Goal: Information Seeking & Learning: Check status

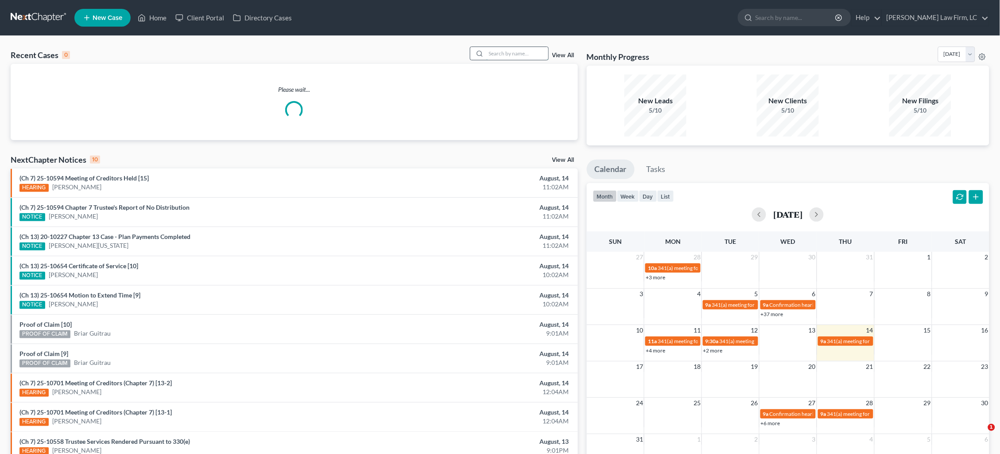
click at [501, 56] on input "search" at bounding box center [517, 53] width 62 height 13
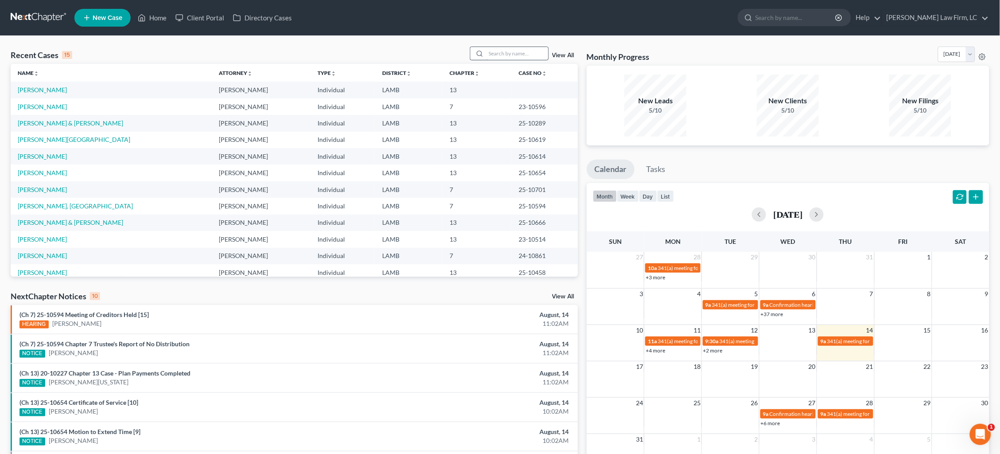
type input "w"
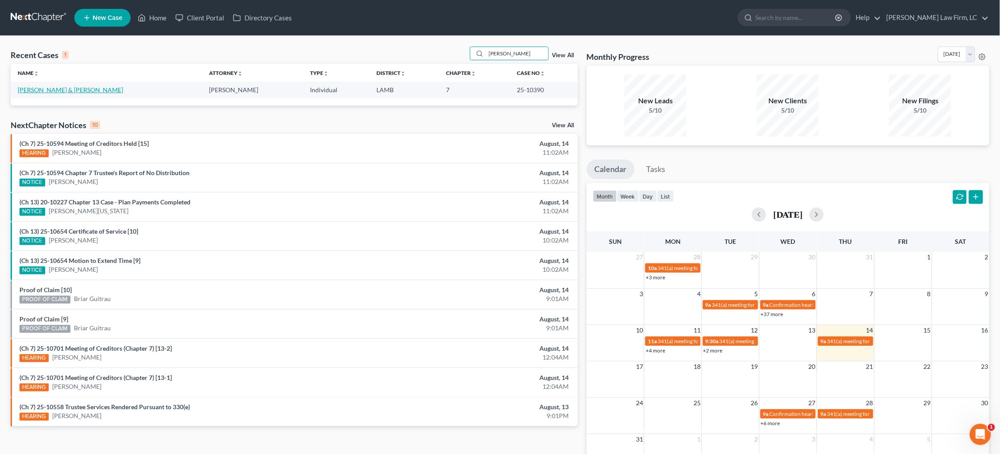
type input "[PERSON_NAME]"
click at [73, 93] on link "[PERSON_NAME] & [PERSON_NAME]" at bounding box center [70, 90] width 105 height 8
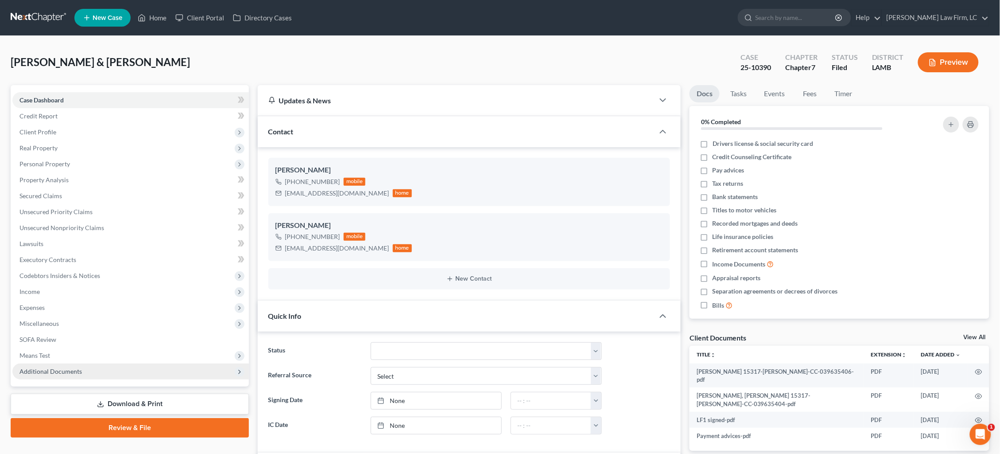
click at [51, 367] on span "Additional Documents" at bounding box center [50, 371] width 62 height 8
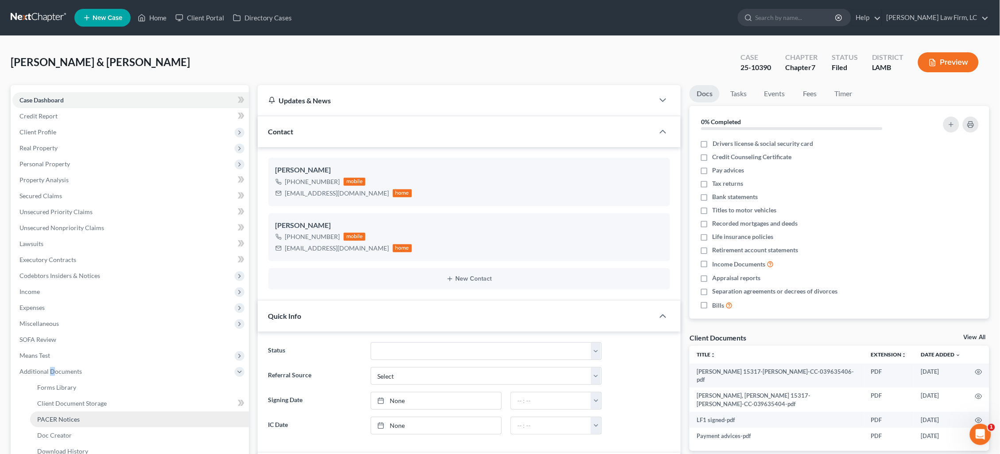
click at [58, 415] on span "PACER Notices" at bounding box center [58, 419] width 43 height 8
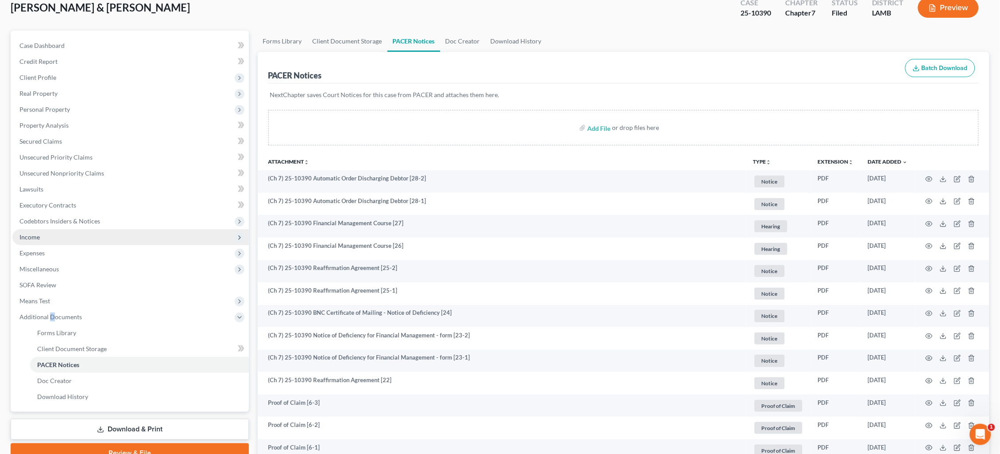
scroll to position [51, 0]
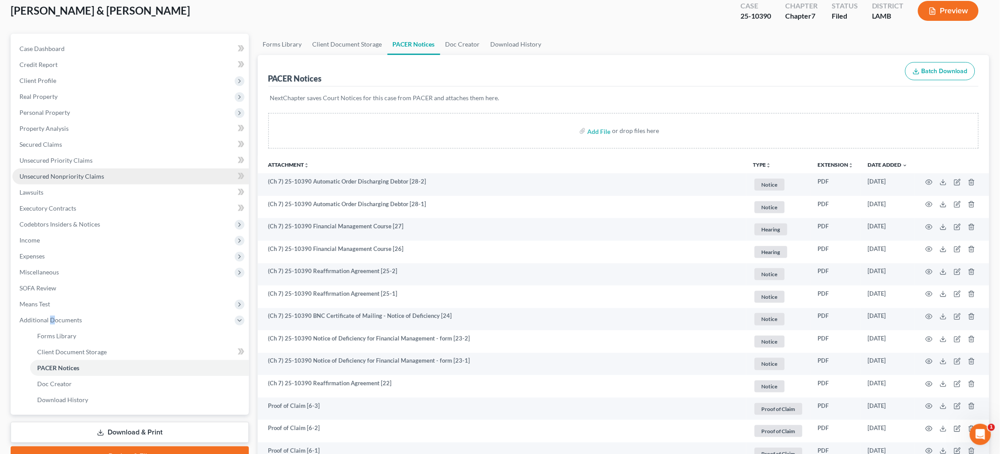
click at [57, 172] on span "Unsecured Nonpriority Claims" at bounding box center [61, 176] width 85 height 8
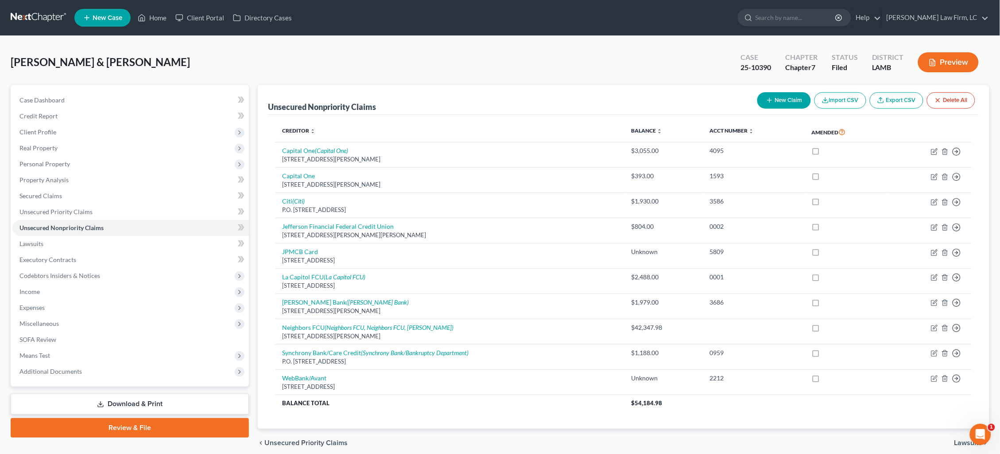
click at [867, 1] on nav "Home New Case Client Portal Directory Cases [PERSON_NAME] Law Firm, LC [EMAIL_A…" at bounding box center [500, 17] width 1000 height 35
drag, startPoint x: 129, startPoint y: 361, endPoint x: 131, endPoint y: 370, distance: 9.5
click at [129, 363] on span "Additional Documents" at bounding box center [130, 371] width 237 height 16
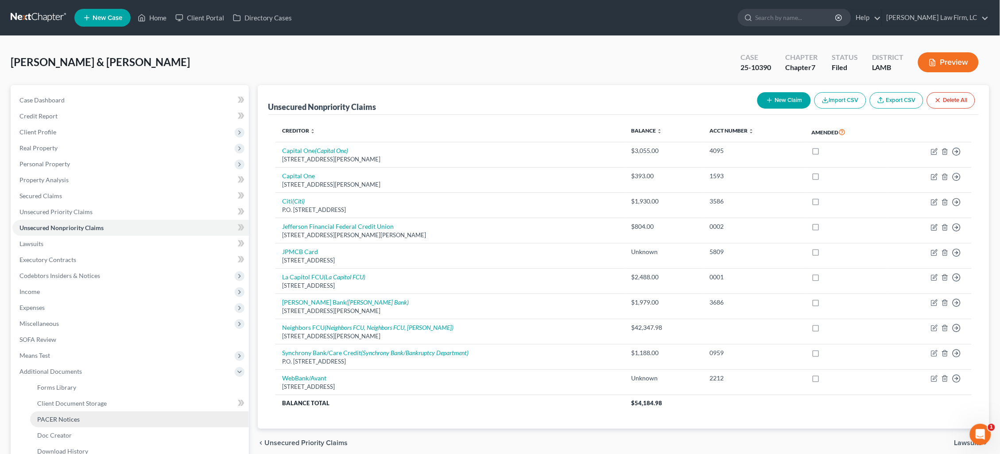
click at [125, 411] on link "PACER Notices" at bounding box center [139, 419] width 219 height 16
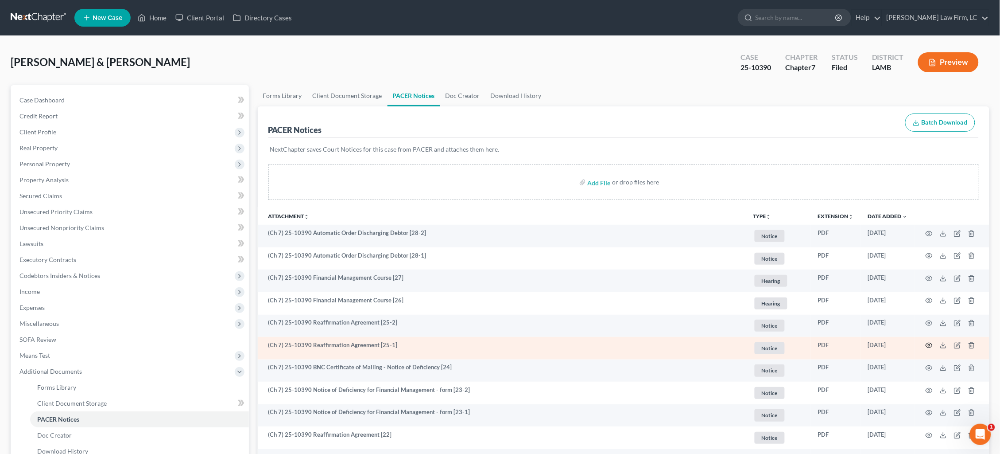
click at [929, 344] on circle "button" at bounding box center [930, 345] width 2 height 2
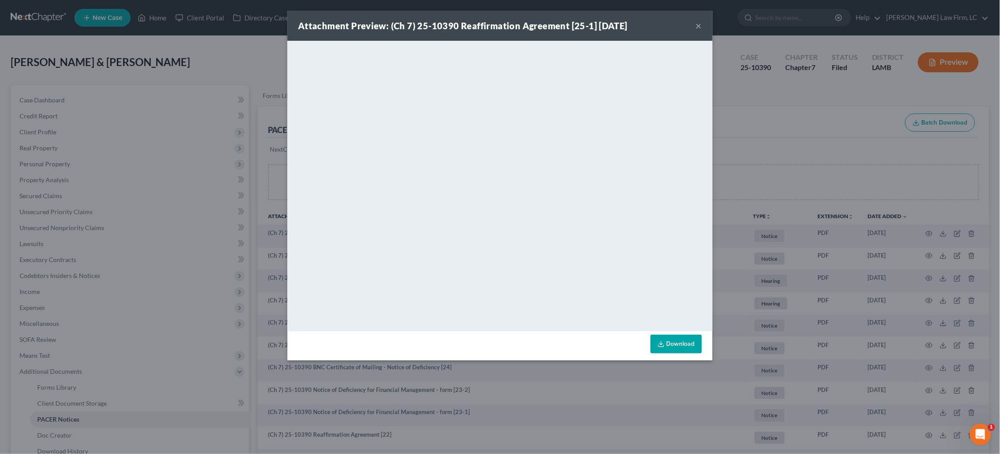
drag, startPoint x: 699, startPoint y: 26, endPoint x: 701, endPoint y: 44, distance: 17.9
click at [699, 26] on button "×" at bounding box center [699, 25] width 6 height 11
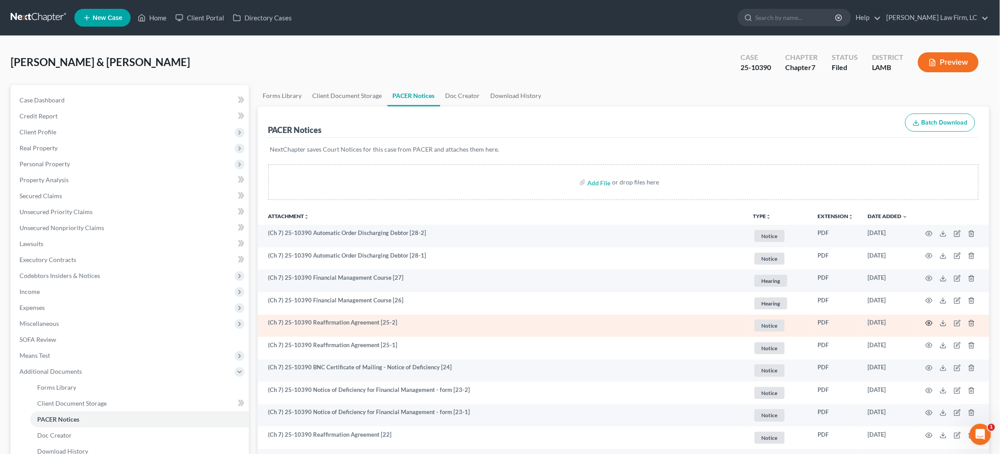
click at [931, 321] on icon "button" at bounding box center [929, 322] width 7 height 7
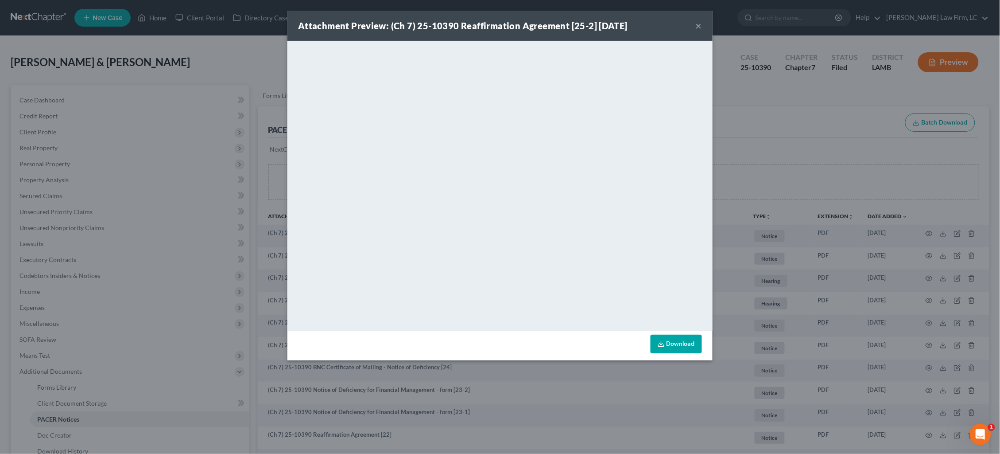
click at [884, 173] on div "Attachment Preview: (Ch 7) 25-10390 Reaffirmation Agreement [25-2] [DATE] × Dow…" at bounding box center [500, 227] width 1000 height 454
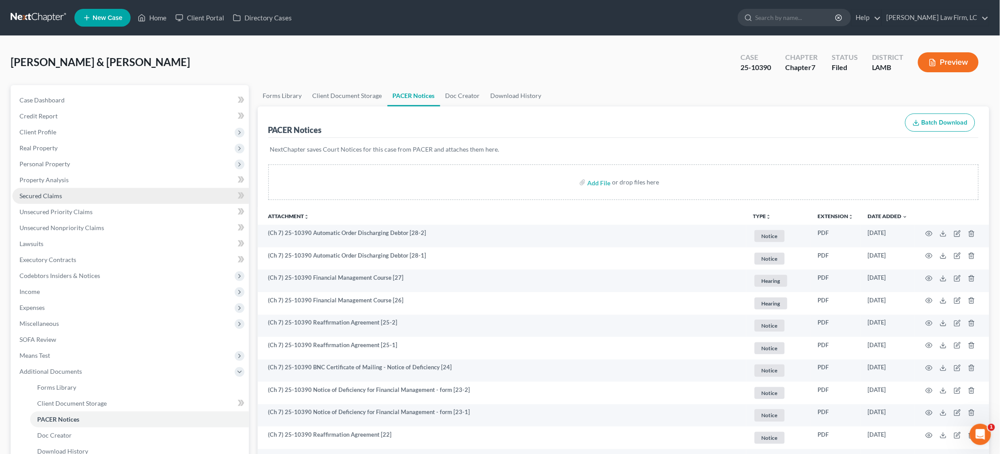
click at [77, 190] on link "Secured Claims" at bounding box center [130, 196] width 237 height 16
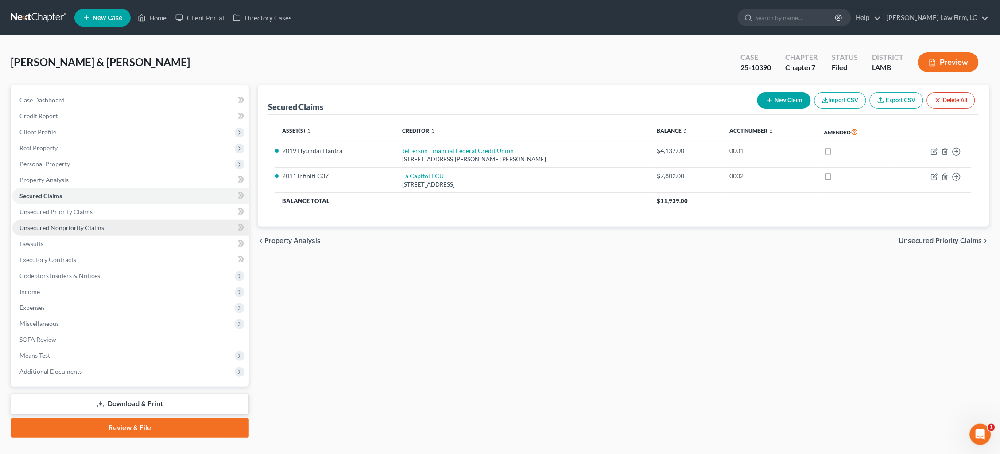
click at [75, 224] on span "Unsecured Nonpriority Claims" at bounding box center [61, 228] width 85 height 8
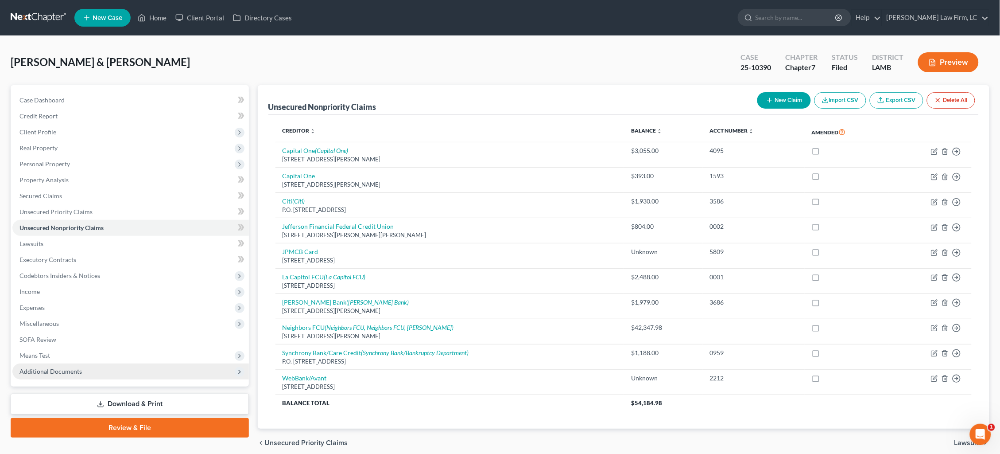
drag, startPoint x: 90, startPoint y: 357, endPoint x: 89, endPoint y: 368, distance: 11.6
click at [90, 363] on span "Additional Documents" at bounding box center [130, 371] width 237 height 16
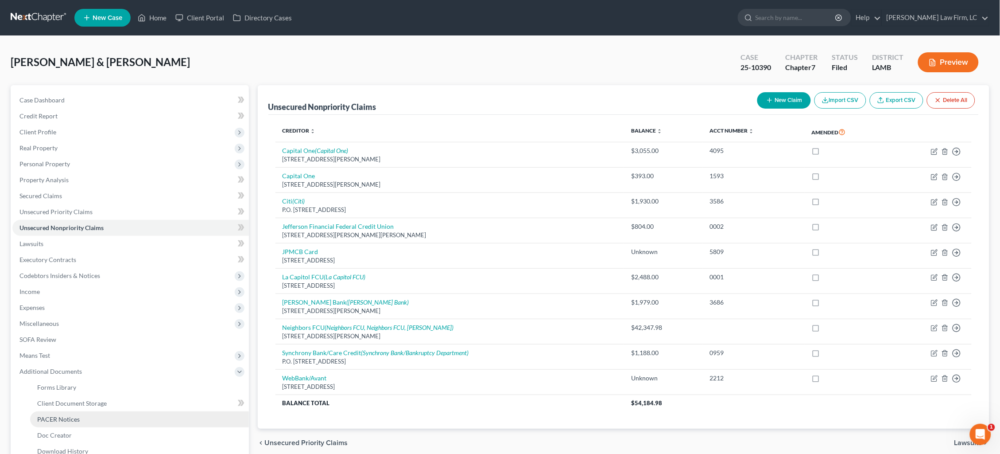
click at [83, 411] on link "PACER Notices" at bounding box center [139, 419] width 219 height 16
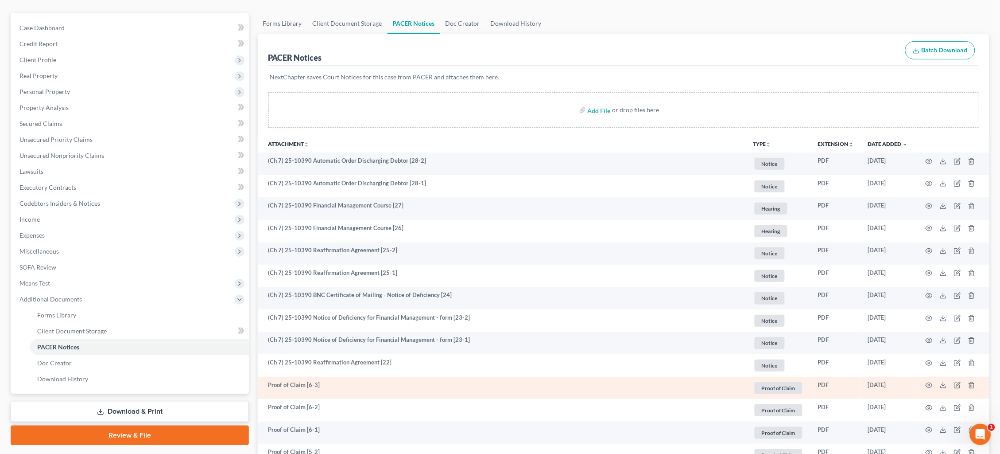
scroll to position [89, 0]
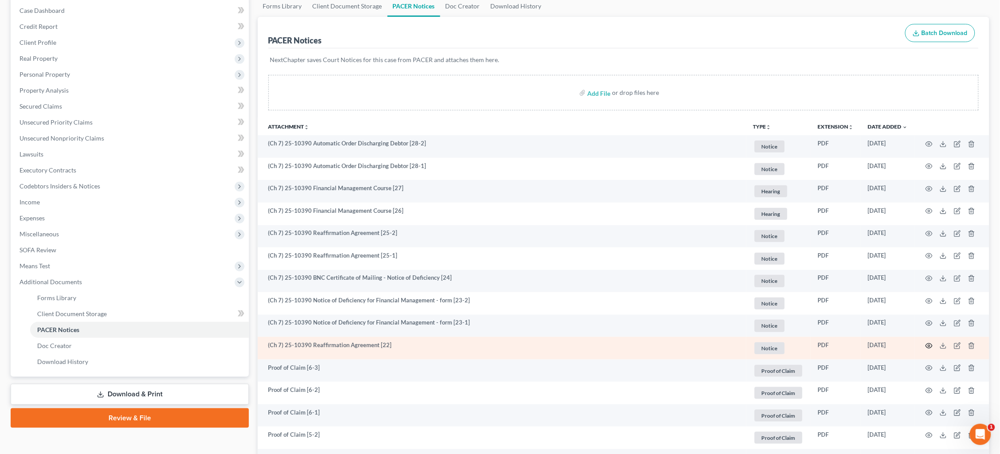
click at [930, 342] on icon "button" at bounding box center [929, 345] width 7 height 7
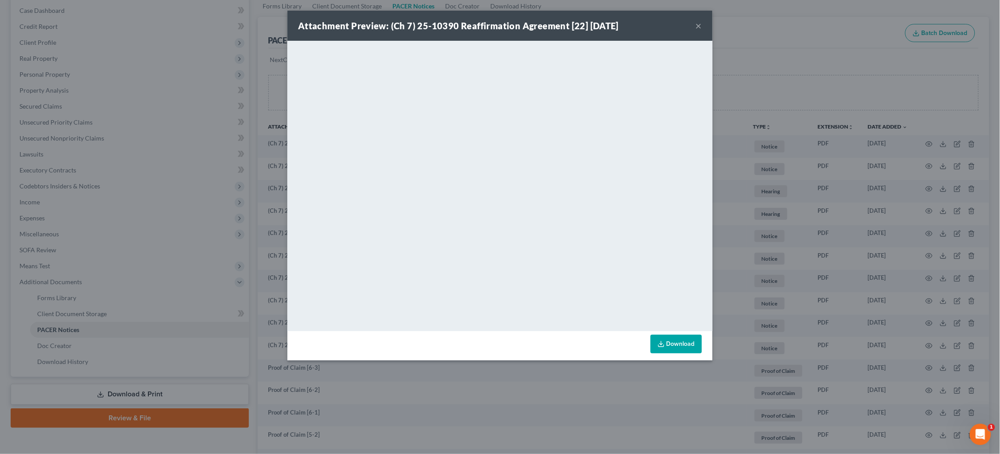
click at [699, 21] on button "×" at bounding box center [699, 25] width 6 height 11
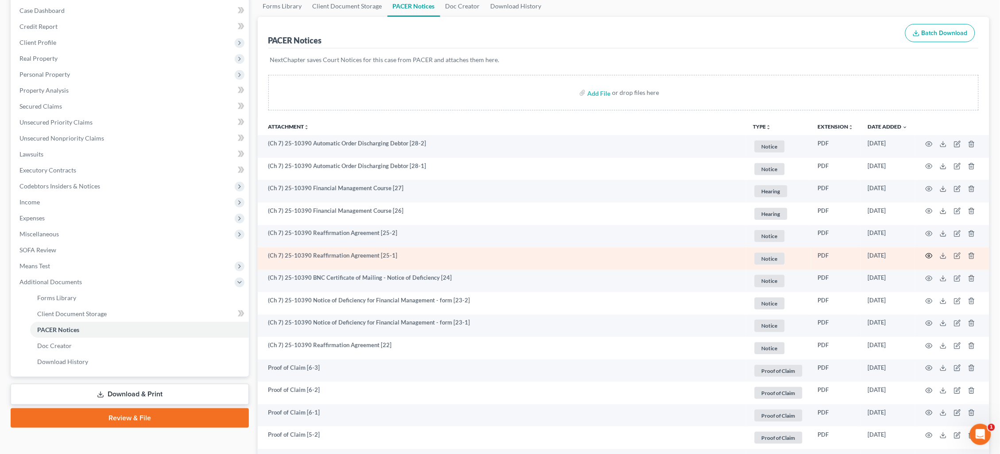
click at [929, 255] on circle "button" at bounding box center [930, 256] width 2 height 2
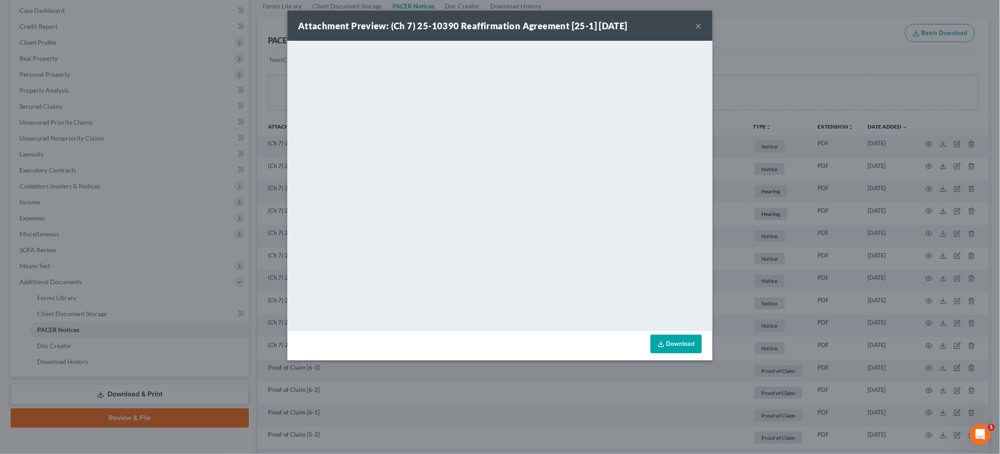
drag, startPoint x: 701, startPoint y: 26, endPoint x: 707, endPoint y: 36, distance: 11.7
click at [701, 26] on button "×" at bounding box center [699, 25] width 6 height 11
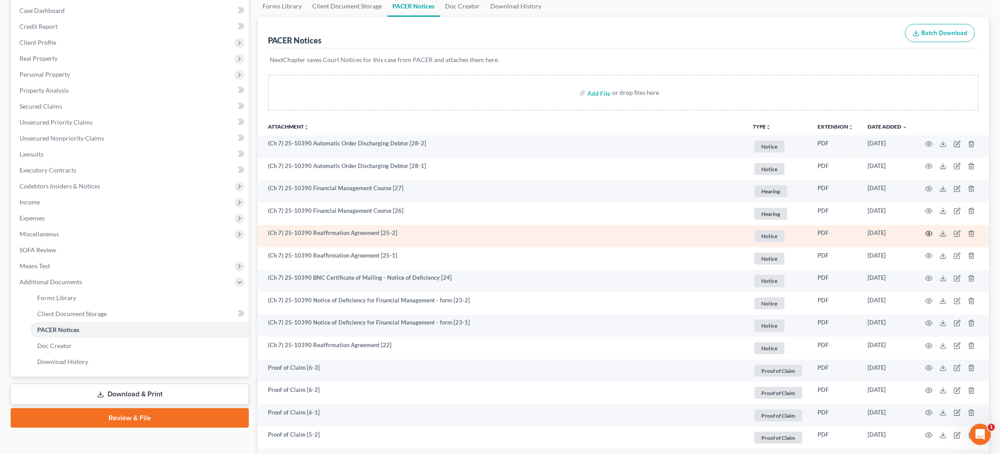
click at [932, 232] on icon "button" at bounding box center [929, 233] width 7 height 7
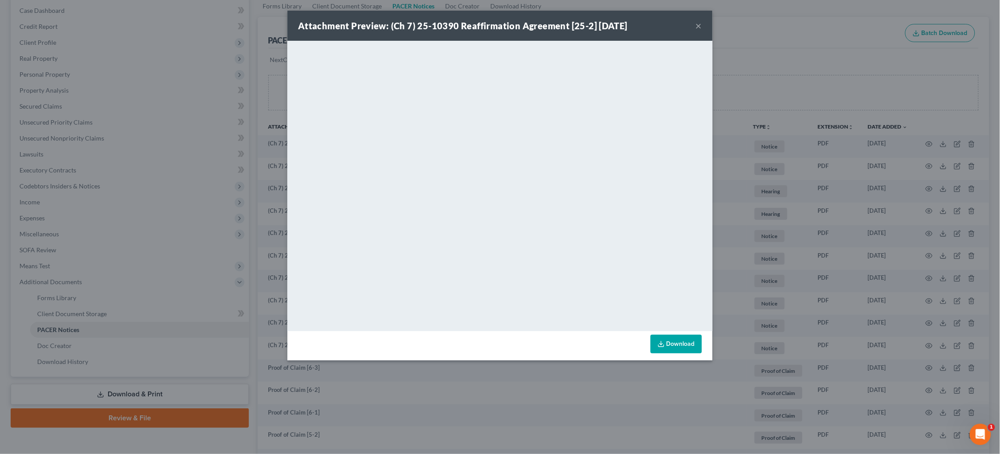
drag, startPoint x: 696, startPoint y: 24, endPoint x: 681, endPoint y: 35, distance: 18.4
click at [696, 25] on button "×" at bounding box center [699, 25] width 6 height 11
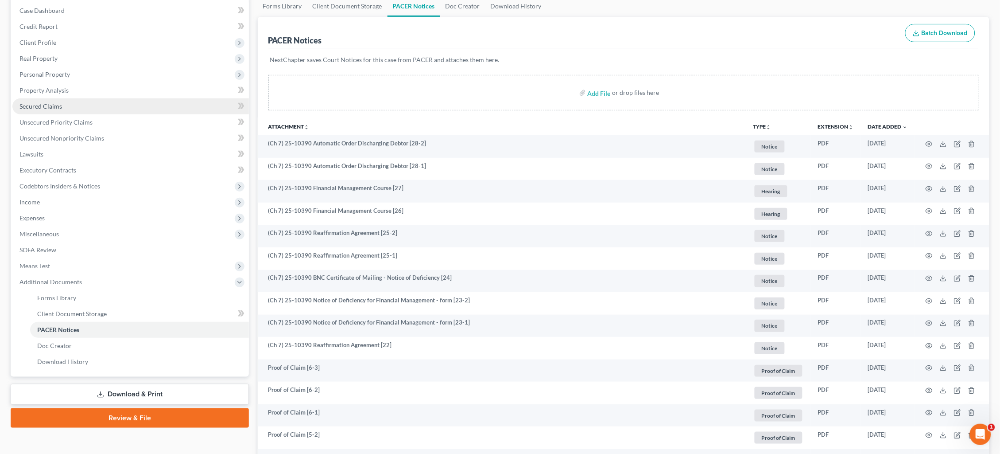
click at [85, 105] on link "Secured Claims" at bounding box center [130, 106] width 237 height 16
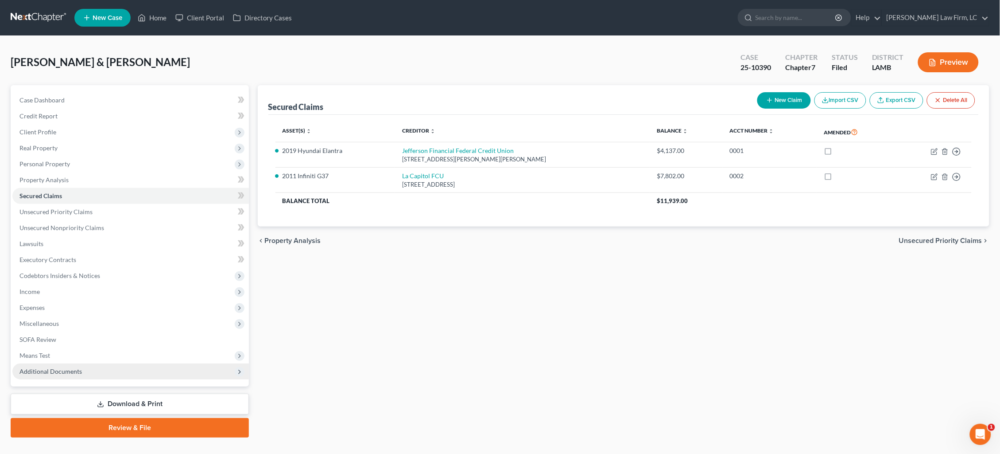
drag, startPoint x: 162, startPoint y: 362, endPoint x: 157, endPoint y: 362, distance: 4.9
click at [161, 363] on span "Additional Documents" at bounding box center [130, 371] width 237 height 16
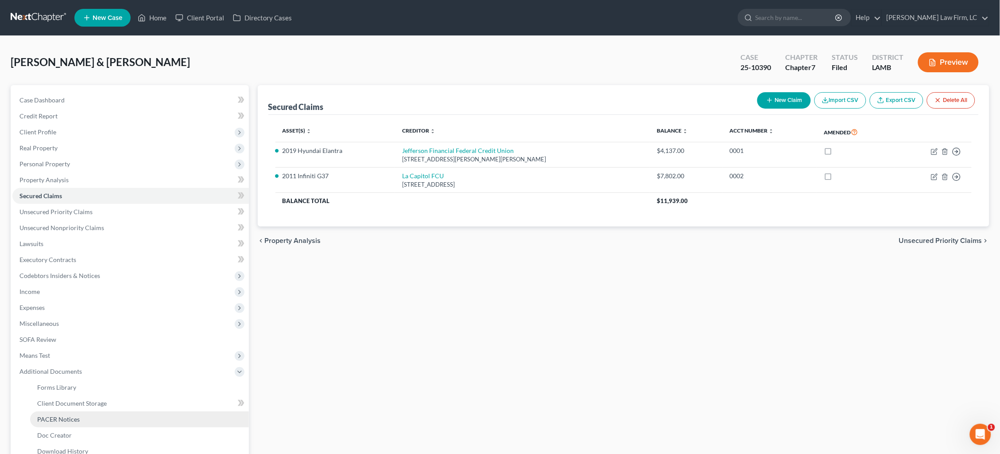
click at [120, 411] on link "PACER Notices" at bounding box center [139, 419] width 219 height 16
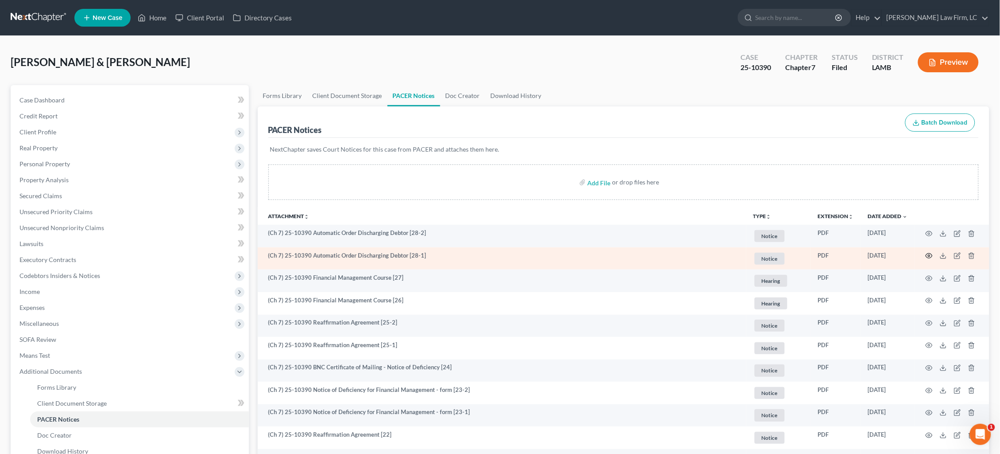
click at [929, 253] on icon "button" at bounding box center [929, 255] width 7 height 7
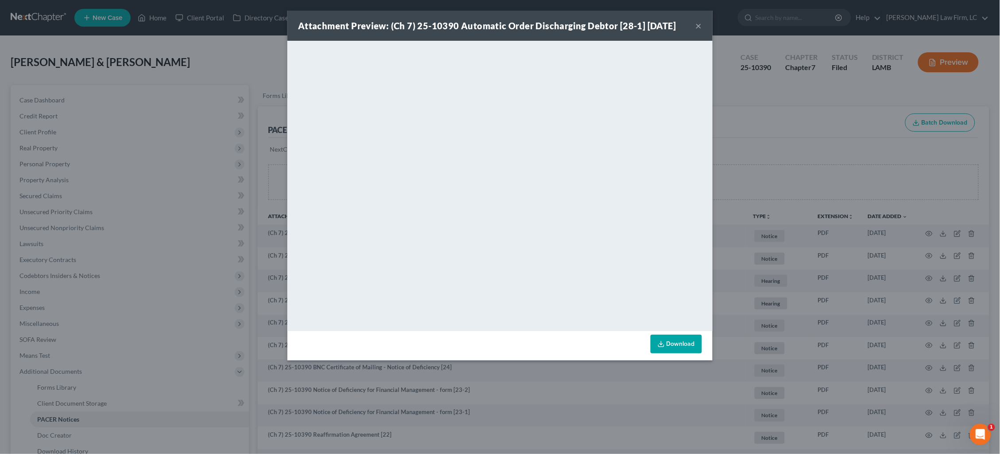
click at [828, 171] on div "Attachment Preview: (Ch 7) 25-10390 Automatic Order Discharging Debtor [28-1] […" at bounding box center [500, 227] width 1000 height 454
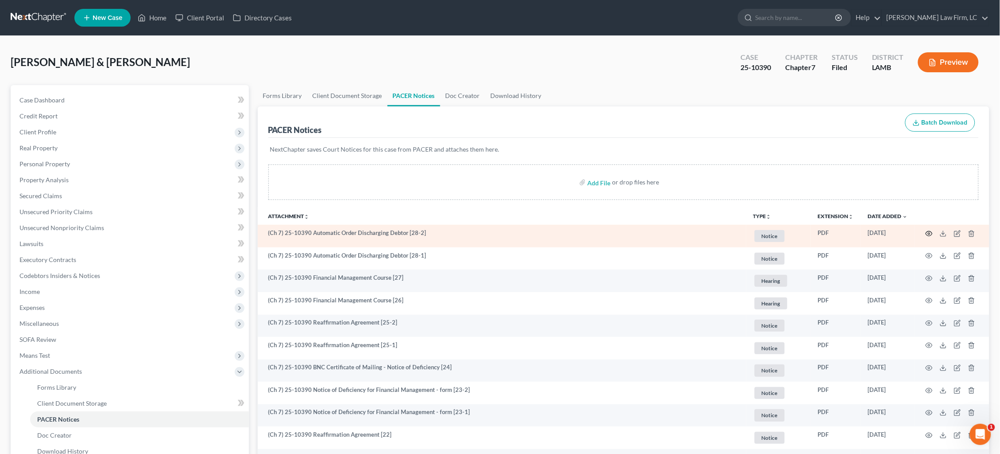
click at [929, 234] on icon "button" at bounding box center [929, 233] width 7 height 7
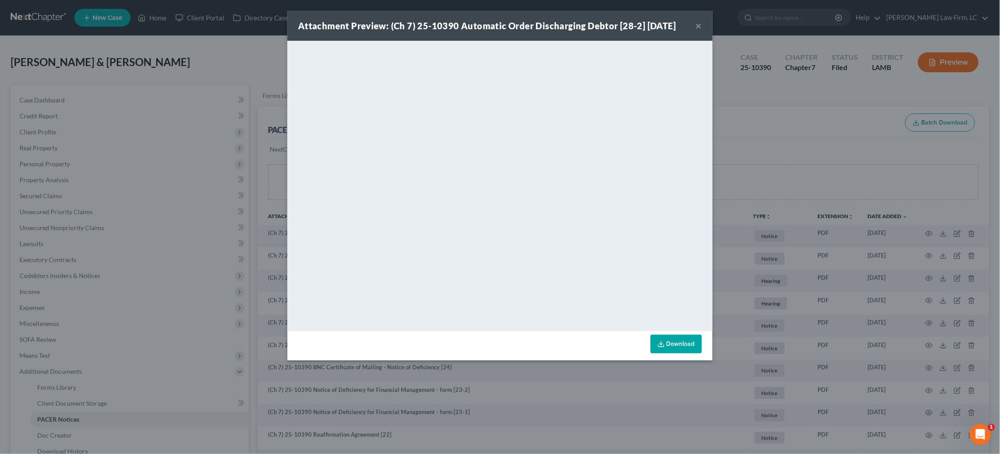
click at [896, 160] on div "Attachment Preview: (Ch 7) 25-10390 Automatic Order Discharging Debtor [28-2] […" at bounding box center [500, 227] width 1000 height 454
